Goal: Information Seeking & Learning: Learn about a topic

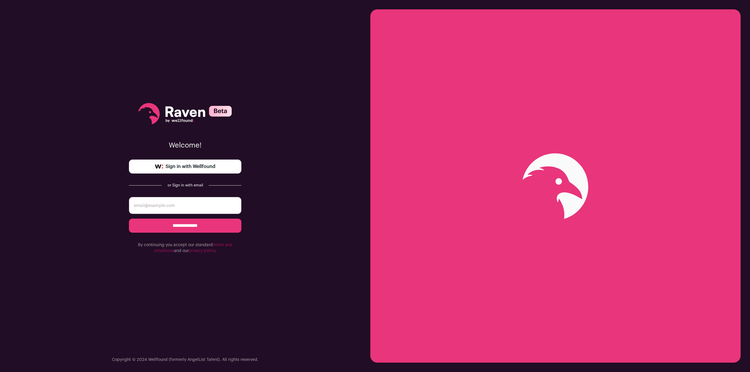
click at [195, 168] on span "Sign in with Wellfound" at bounding box center [190, 166] width 50 height 7
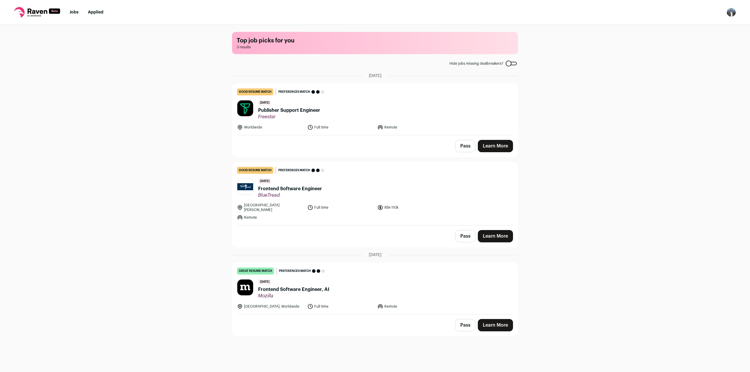
click at [223, 151] on div "Top job picks for you 3 results Hide jobs missing dealbreakers? September 8th, …" at bounding box center [375, 198] width 750 height 346
drag, startPoint x: 216, startPoint y: 117, endPoint x: 209, endPoint y: 122, distance: 8.0
drag, startPoint x: 207, startPoint y: 122, endPoint x: 212, endPoint y: 136, distance: 15.4
drag, startPoint x: 212, startPoint y: 136, endPoint x: 215, endPoint y: 184, distance: 47.8
drag, startPoint x: 228, startPoint y: 151, endPoint x: 228, endPoint y: 186, distance: 35.4
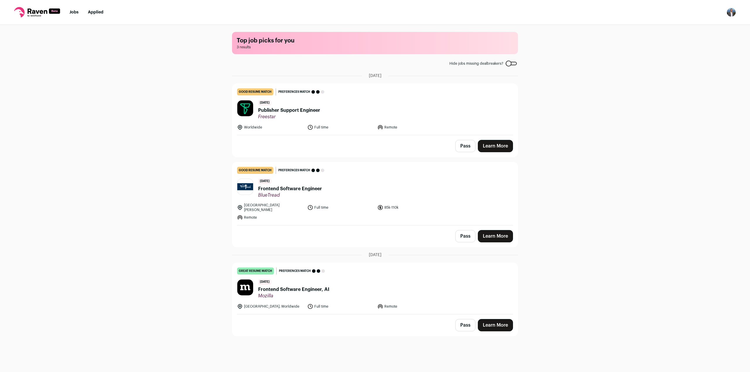
drag, startPoint x: 230, startPoint y: 159, endPoint x: 225, endPoint y: 153, distance: 8.5
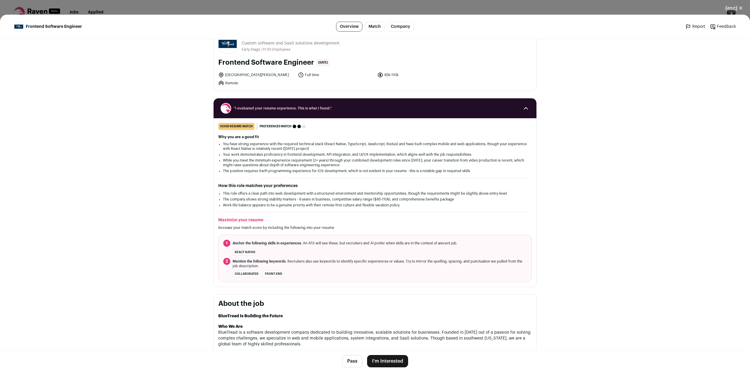
scroll to position [29, 0]
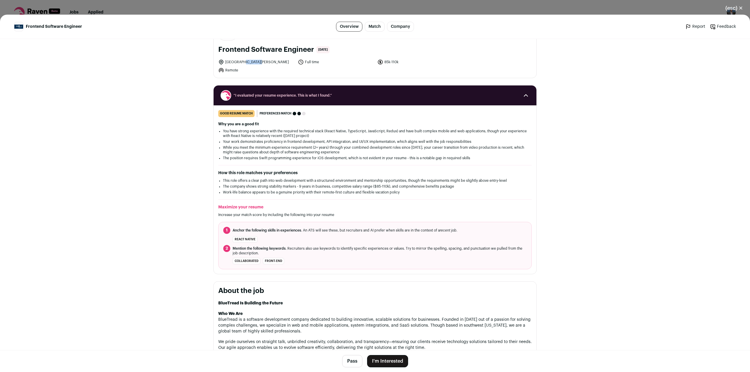
drag, startPoint x: 245, startPoint y: 63, endPoint x: 239, endPoint y: 63, distance: 5.9
click at [239, 63] on li "[GEOGRAPHIC_DATA][PERSON_NAME]" at bounding box center [256, 62] width 76 height 6
click at [240, 62] on li "[GEOGRAPHIC_DATA][PERSON_NAME]" at bounding box center [256, 62] width 76 height 6
copy li "[GEOGRAPHIC_DATA][PERSON_NAME]"
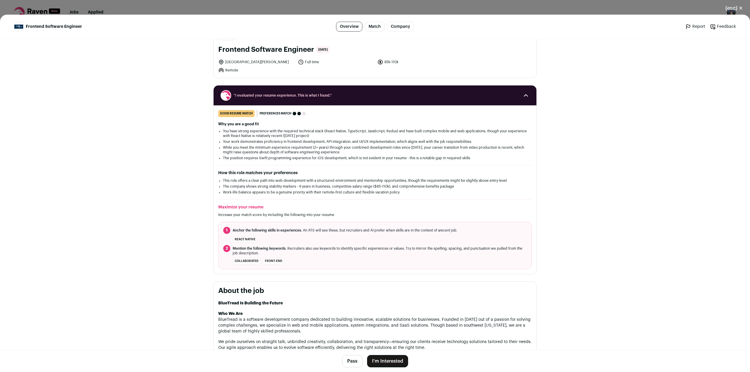
click at [151, 7] on div "(esc) ✕ Frontend Software Engineer Overview Match Company Report Feedback Repor…" at bounding box center [375, 186] width 750 height 372
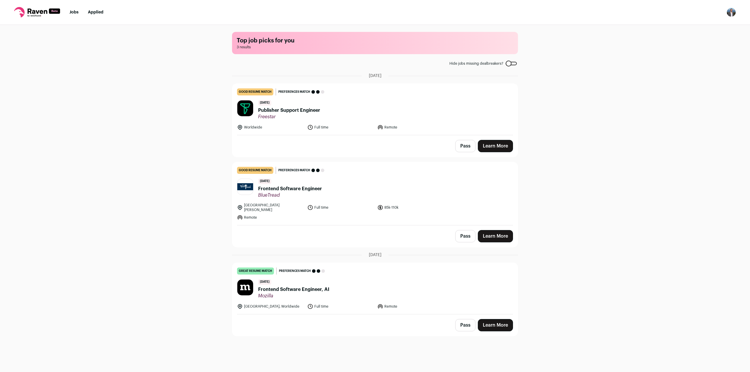
click at [293, 113] on span "Publisher Support Engineer" at bounding box center [289, 110] width 62 height 7
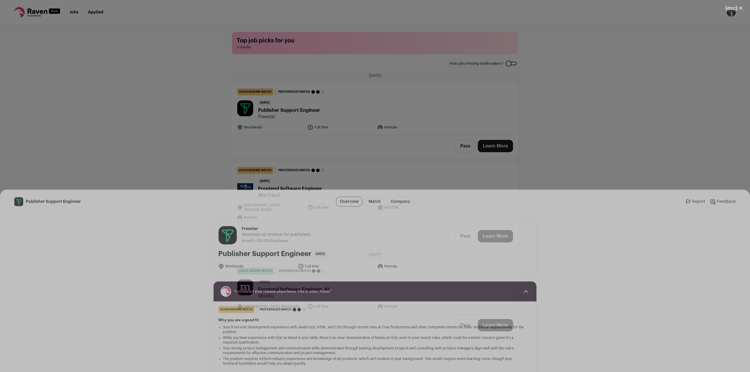
click at [195, 6] on div "(esc) ✕ Publisher Support Engineer Overview Match Company Report Feedback Repor…" at bounding box center [375, 186] width 750 height 372
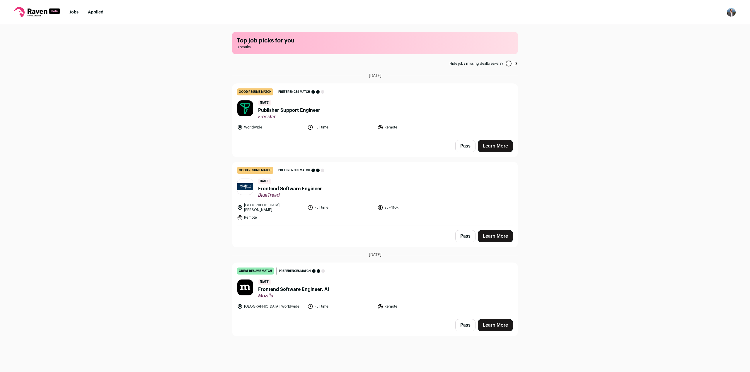
click at [294, 184] on div "[DATE] Frontend Software Engineer BlueTread" at bounding box center [290, 189] width 64 height 20
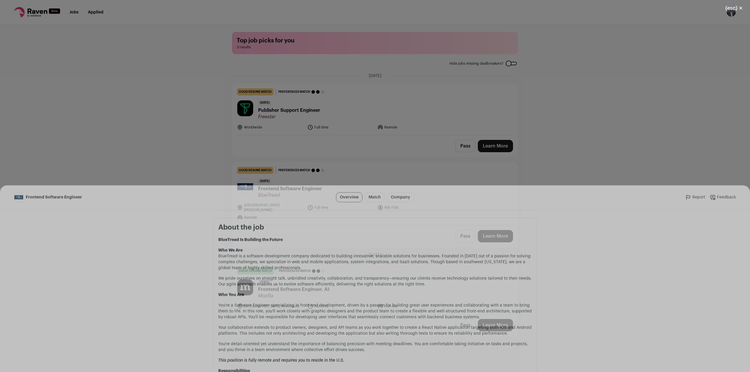
scroll to position [293, 0]
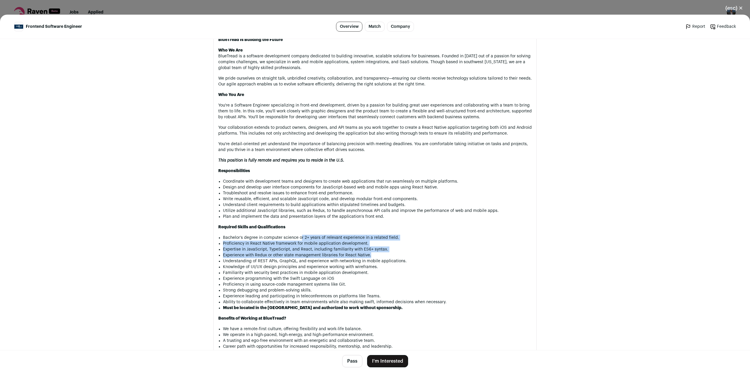
drag, startPoint x: 300, startPoint y: 238, endPoint x: 483, endPoint y: 254, distance: 184.0
click at [483, 254] on ul "Bachelor’s degree in computer science or 2+ years of relevant experience in a r…" at bounding box center [377, 273] width 309 height 76
click at [483, 254] on li "Experience with Redux or other state management libraries for React Native." at bounding box center [377, 255] width 309 height 6
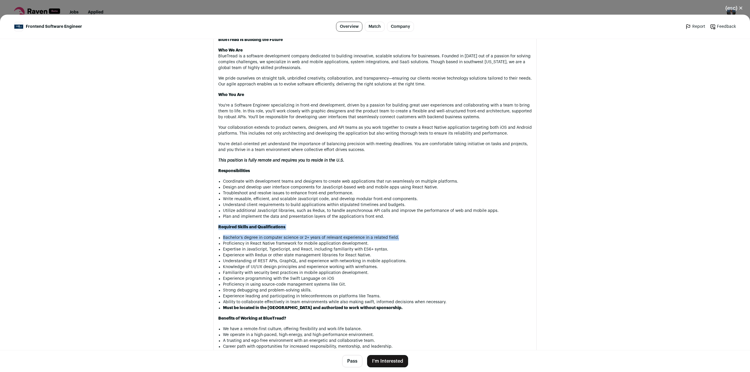
drag, startPoint x: 414, startPoint y: 238, endPoint x: 207, endPoint y: 232, distance: 207.1
click at [207, 232] on div "BlueTread [DOMAIN_NAME] Public / Private Private Valuation Unknown Company size…" at bounding box center [374, 155] width 351 height 819
drag, startPoint x: 285, startPoint y: 245, endPoint x: 392, endPoint y: 251, distance: 107.1
click at [392, 251] on ul "Bachelor’s degree in computer science or 2+ years of relevant experience in a r…" at bounding box center [377, 273] width 309 height 76
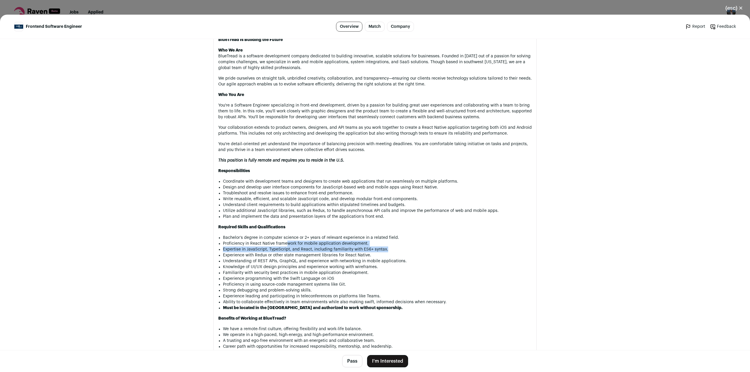
click at [392, 251] on li "Expertise in JavaScript, TypeScript, and React, including familiarity with ES6+…" at bounding box center [377, 250] width 309 height 6
drag, startPoint x: 317, startPoint y: 242, endPoint x: 359, endPoint y: 242, distance: 42.5
click at [359, 242] on li "Proficiency in React Native framework for mobile application development." at bounding box center [377, 244] width 309 height 6
drag, startPoint x: 235, startPoint y: 252, endPoint x: 384, endPoint y: 249, distance: 149.1
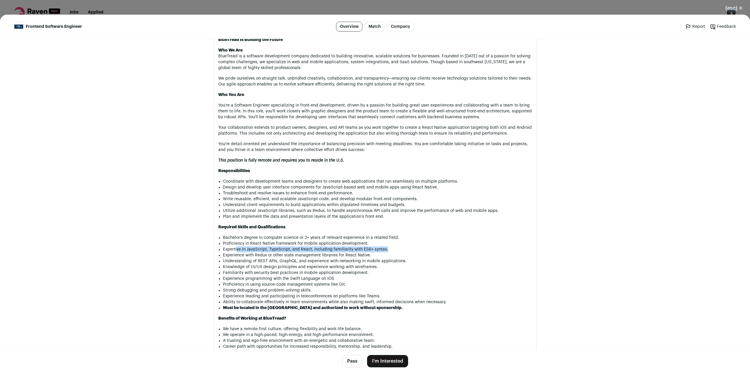
click at [384, 249] on li "Expertise in JavaScript, TypeScript, and React, including familiarity with ES6+…" at bounding box center [377, 250] width 309 height 6
drag, startPoint x: 227, startPoint y: 256, endPoint x: 398, endPoint y: 254, distance: 171.6
click at [398, 254] on li "Experience with Redux or other state management libraries for React Native." at bounding box center [377, 255] width 309 height 6
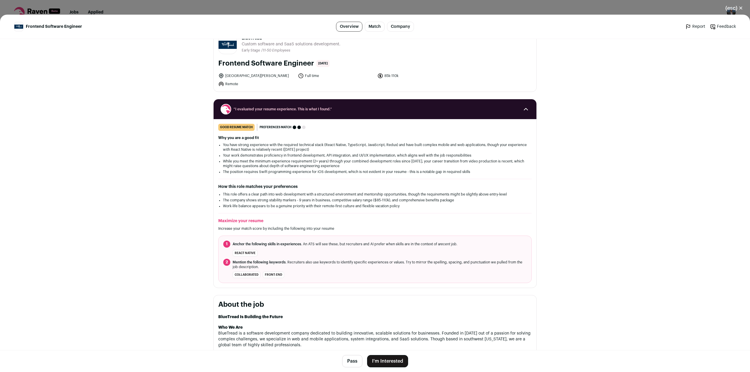
scroll to position [0, 0]
